Goal: Transaction & Acquisition: Purchase product/service

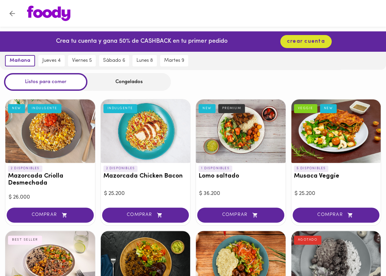
click at [130, 85] on div "Congelados" at bounding box center [128, 82] width 83 height 18
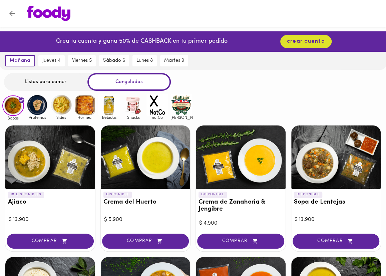
click at [178, 96] on img at bounding box center [182, 105] width 22 height 22
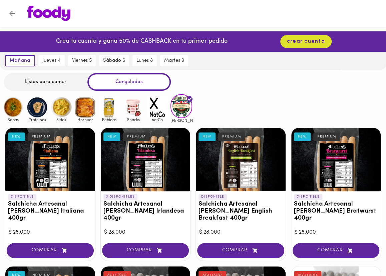
click at [60, 108] on img at bounding box center [61, 107] width 22 height 22
